Goal: Navigation & Orientation: Find specific page/section

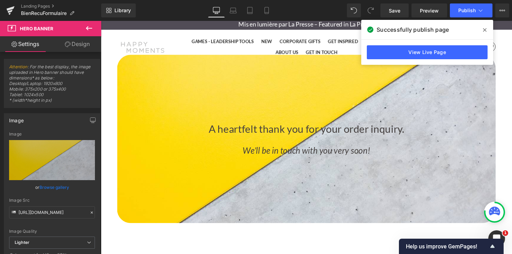
click at [40, 6] on link "Landing Pages" at bounding box center [61, 6] width 80 height 6
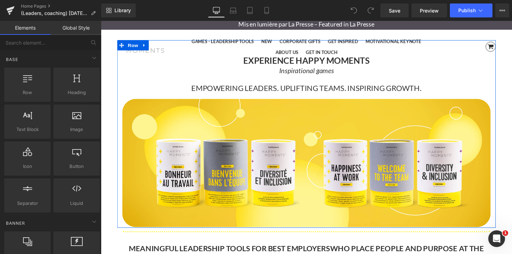
scroll to position [14, 0]
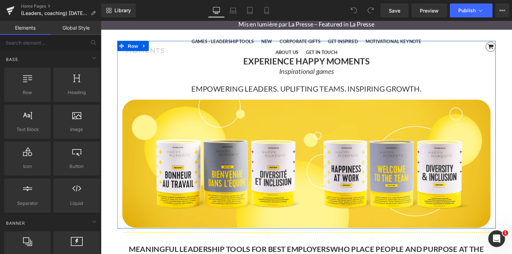
click at [249, 62] on strong "EXPERIENCE HAPPY MOMENTS" at bounding box center [311, 62] width 129 height 10
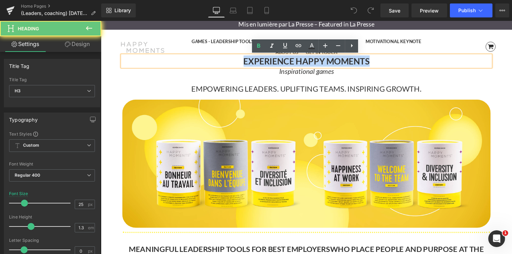
drag, startPoint x: 247, startPoint y: 62, endPoint x: 381, endPoint y: 63, distance: 134.3
click at [381, 63] on h3 "EXPERIENCE HAPPY MOMENTS" at bounding box center [312, 63] width 378 height 12
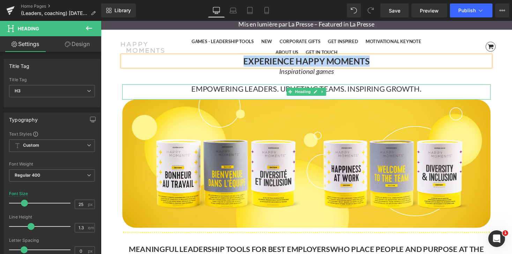
click at [195, 89] on span "EMPOWERING LEADERS. UPLIFTING TEAMS. INSPIRING GROWTH." at bounding box center [312, 90] width 236 height 9
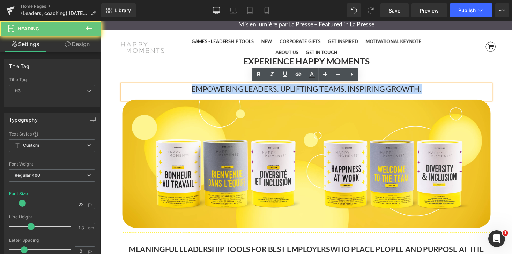
drag, startPoint x: 191, startPoint y: 91, endPoint x: 425, endPoint y: 97, distance: 234.9
click at [425, 97] on div "EMPOWERING LEADERS. UPLIFTING TEAMS. INSPIRING GROWTH." at bounding box center [312, 94] width 378 height 16
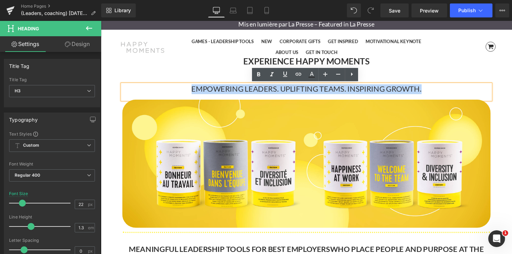
copy span "EMPOWERING LEADERS. UPLIFTING TEAMS. INSPIRING GROWTH."
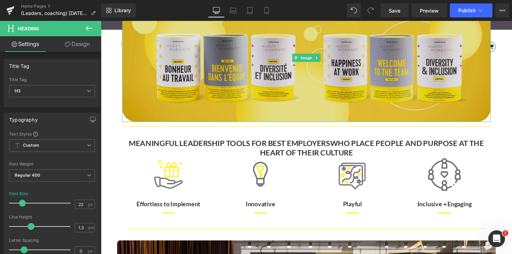
scroll to position [124, 0]
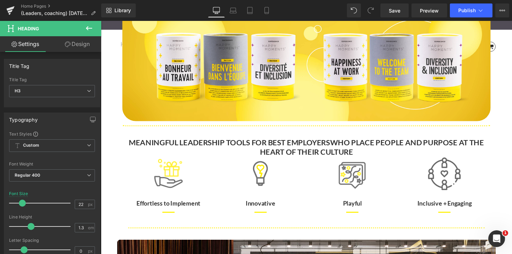
click at [383, 157] on div "MEANINGFUL LEADERSHIP TOOLS FOR BEST EMPLOYERS WHO PLACE PEOPLE AND PURPOSE AT …" at bounding box center [312, 151] width 378 height 21
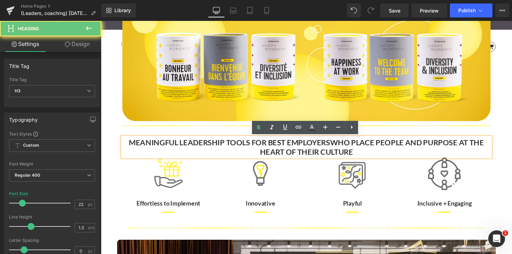
click at [366, 156] on div "MEANINGFUL LEADERSHIP TOOLS FOR BEST EMPLOYERS WHO PLACE PEOPLE AND PURPOSE AT …" at bounding box center [312, 151] width 378 height 21
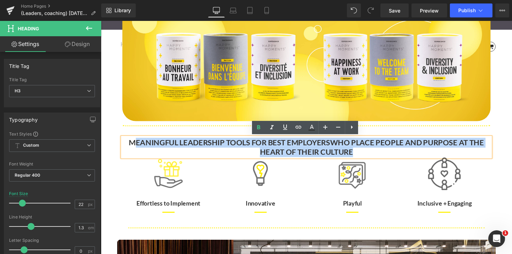
drag, startPoint x: 373, startPoint y: 156, endPoint x: 131, endPoint y: 147, distance: 243.0
click at [131, 147] on div "MEANINGFUL LEADERSHIP TOOLS FOR BEST EMPLOYERS WHO PLACE PEOPLE AND PURPOSE AT …" at bounding box center [312, 151] width 378 height 21
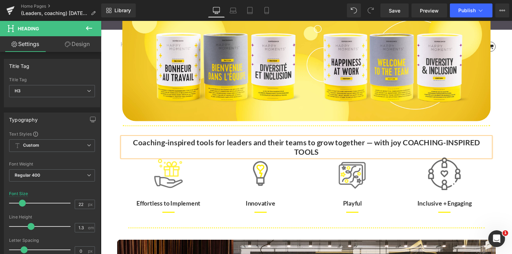
scroll to position [4074, 422]
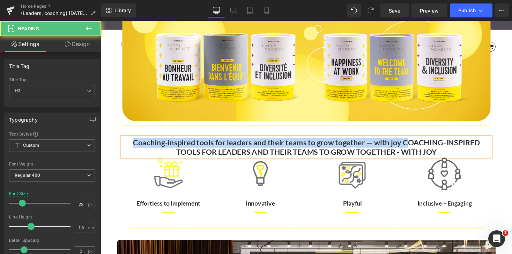
drag, startPoint x: 396, startPoint y: 146, endPoint x: 107, endPoint y: 144, distance: 288.6
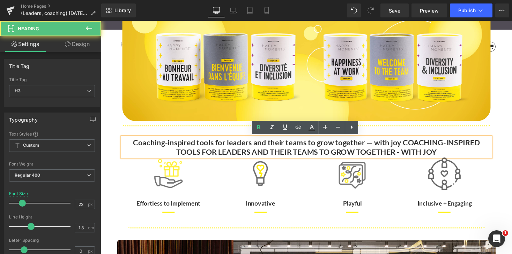
scroll to position [3, 3]
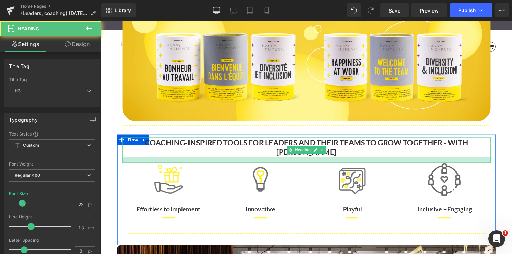
scroll to position [4071, 422]
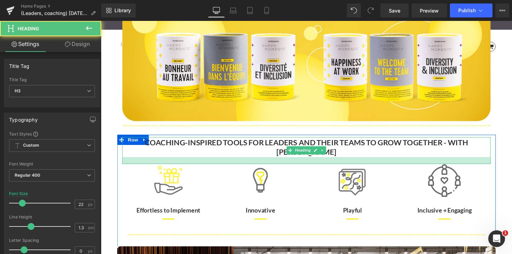
drag, startPoint x: 478, startPoint y: 150, endPoint x: 477, endPoint y: 157, distance: 7.1
click at [477, 161] on div at bounding box center [312, 164] width 378 height 7
